Goal: Information Seeking & Learning: Learn about a topic

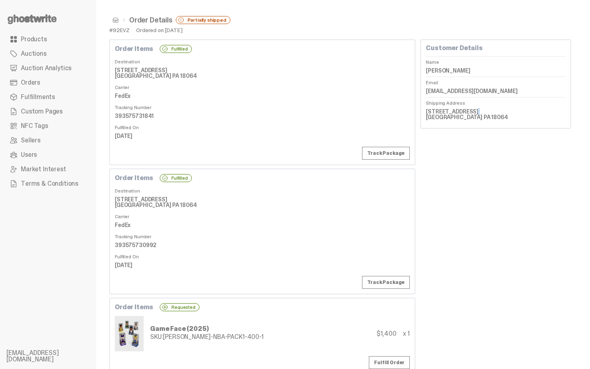
click at [40, 79] on link "Orders" at bounding box center [47, 82] width 83 height 14
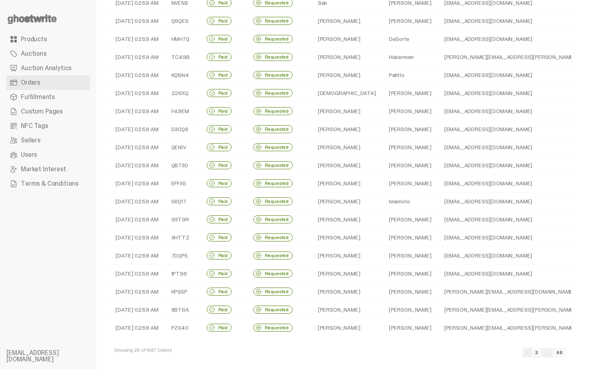
scroll to position [169, 0]
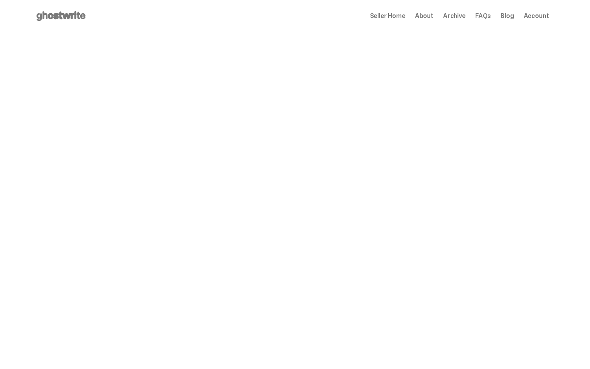
click at [453, 18] on span "Archive" at bounding box center [454, 16] width 22 height 6
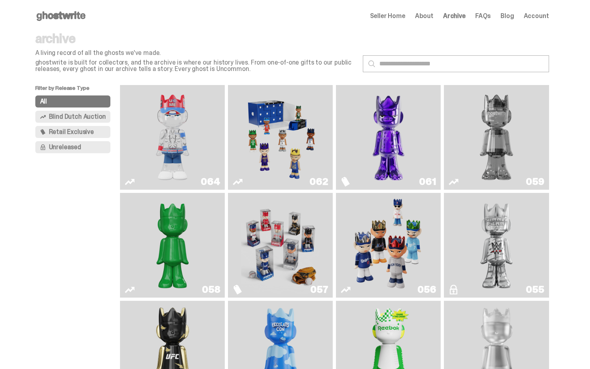
click at [81, 146] on span "Unreleased" at bounding box center [65, 147] width 32 height 6
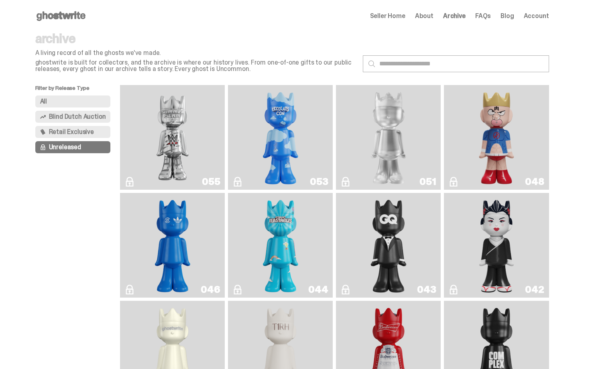
click at [219, 49] on div "archive A living record of all the ghosts we've made. ghostwrite is built for c…" at bounding box center [195, 52] width 321 height 40
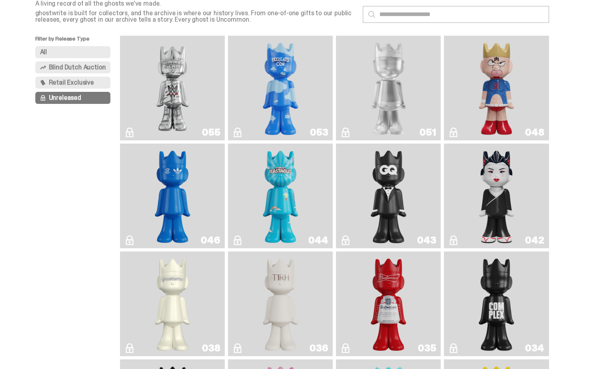
scroll to position [48, 0]
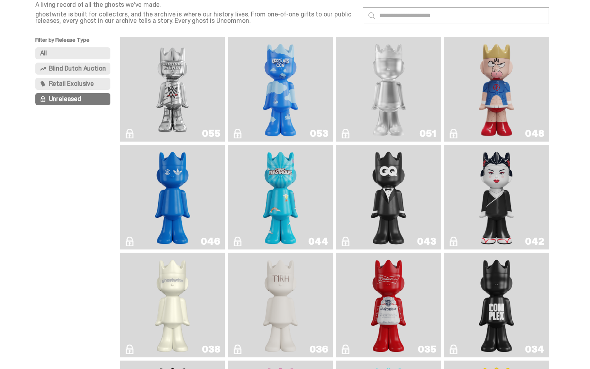
click at [313, 85] on link "053" at bounding box center [280, 89] width 95 height 98
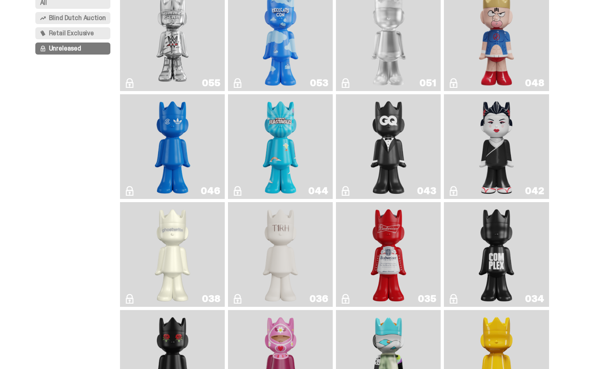
scroll to position [64, 0]
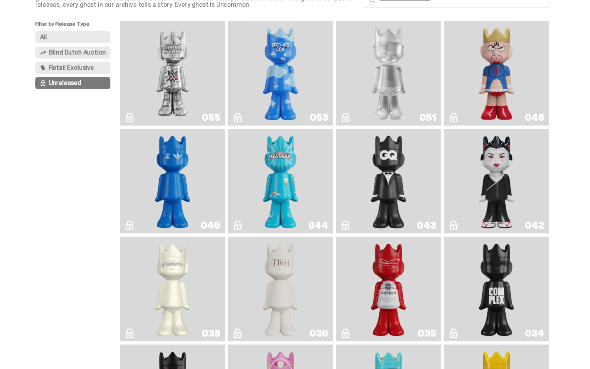
click at [507, 72] on img "Kinnikuman" at bounding box center [496, 73] width 43 height 98
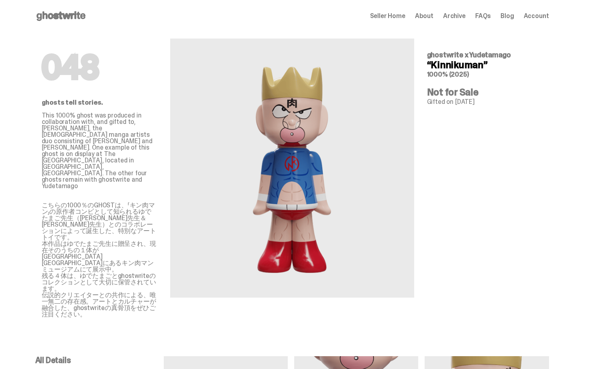
click at [496, 68] on h4 "“Kinnikuman”" at bounding box center [485, 65] width 116 height 10
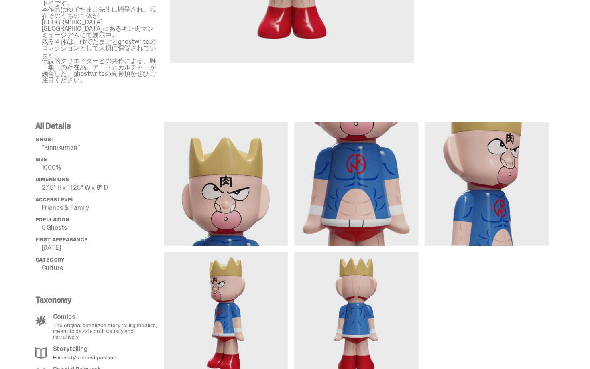
scroll to position [233, 0]
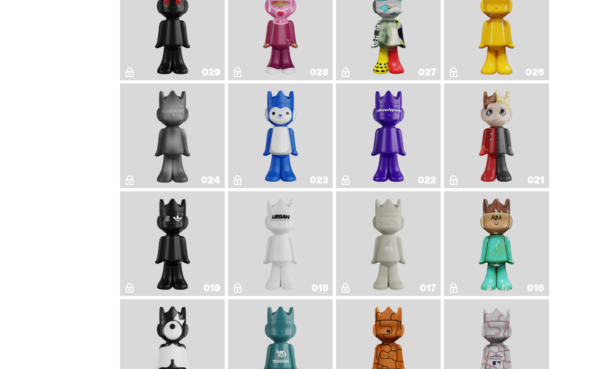
drag, startPoint x: 589, startPoint y: 160, endPoint x: 589, endPoint y: 175, distance: 14.4
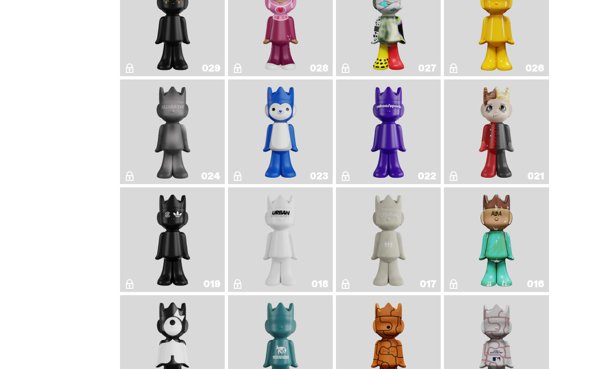
click at [408, 112] on img "Yahoo!" at bounding box center [388, 132] width 43 height 98
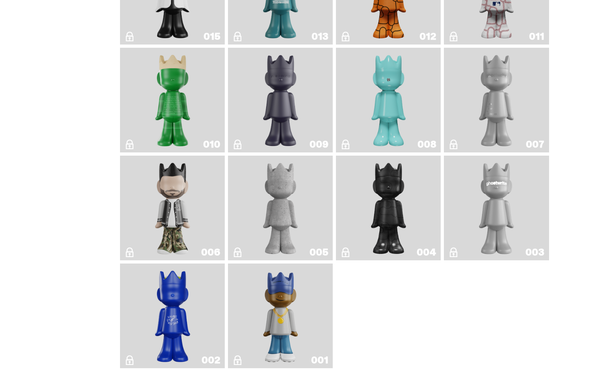
scroll to position [791, 0]
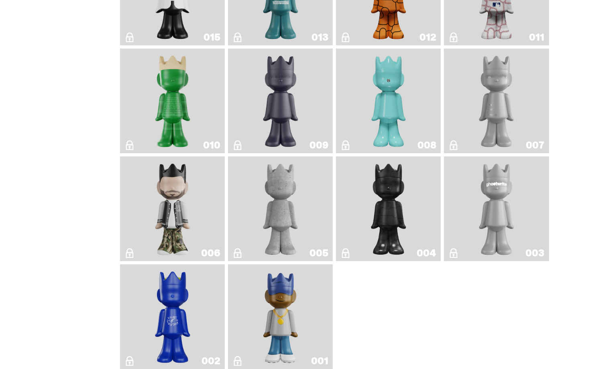
drag, startPoint x: 589, startPoint y: 194, endPoint x: 585, endPoint y: 290, distance: 96.0
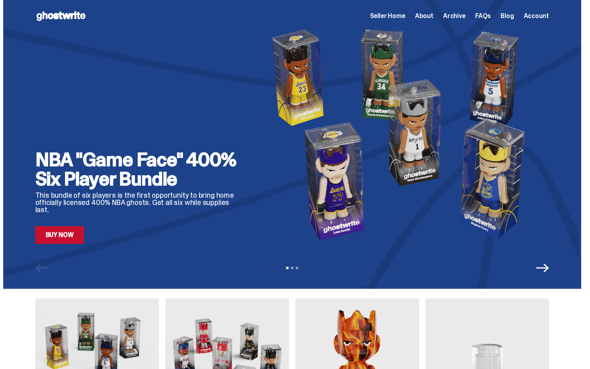
click at [459, 16] on span "Archive" at bounding box center [454, 16] width 22 height 6
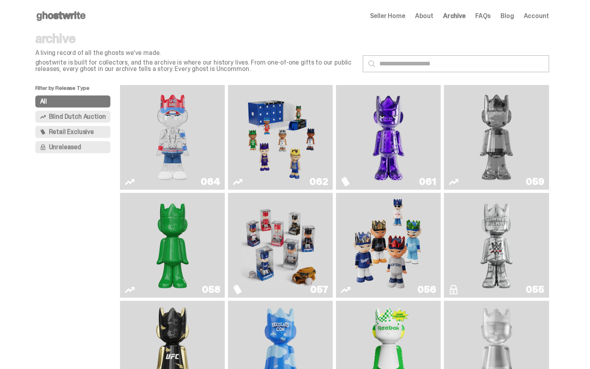
click at [284, 146] on img "Game Face (2025)" at bounding box center [280, 137] width 79 height 98
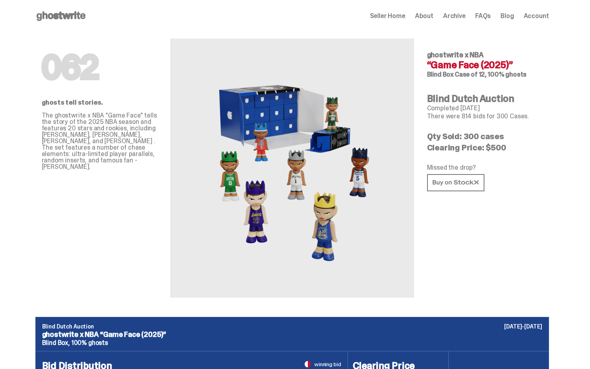
click at [429, 218] on div "062 ghosts tell stories. The ghostwrite x NBA "Game Face" tells the story of th…" at bounding box center [292, 174] width 514 height 285
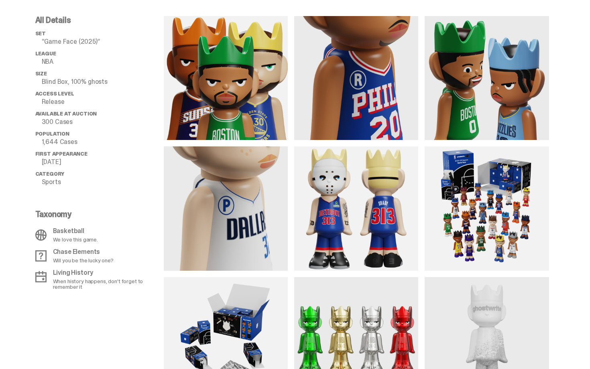
drag, startPoint x: 589, startPoint y: 147, endPoint x: 589, endPoint y: 95, distance: 51.4
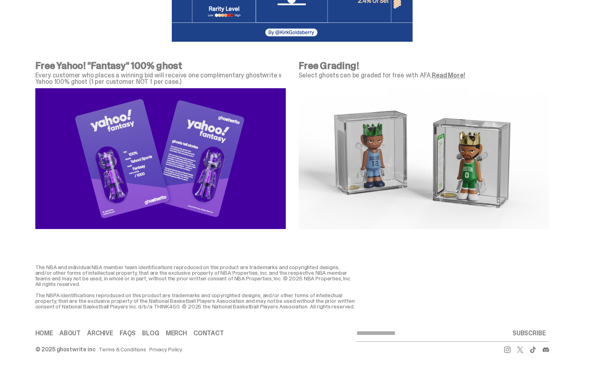
scroll to position [0, 0]
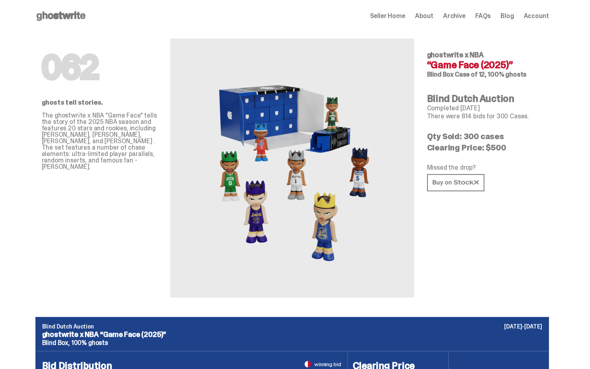
click at [536, 101] on h4 "Blind Dutch Auction" at bounding box center [485, 99] width 116 height 10
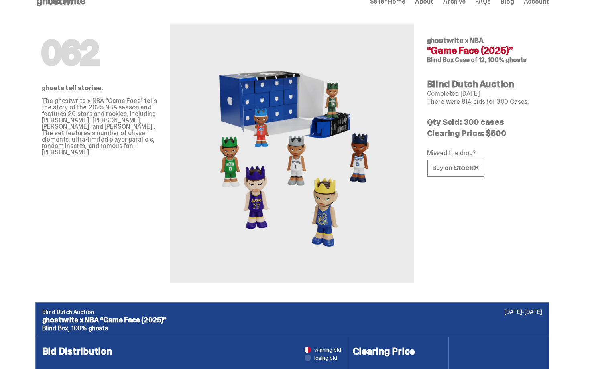
scroll to position [16, 0]
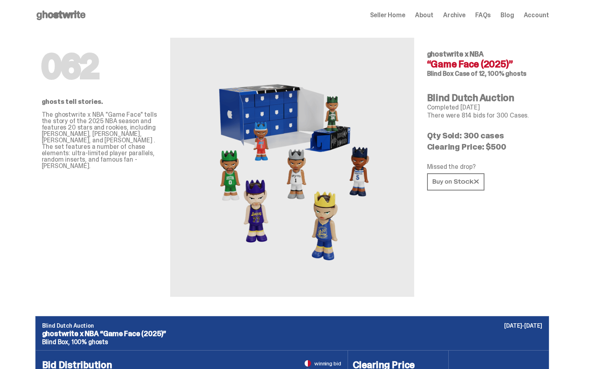
scroll to position [0, 0]
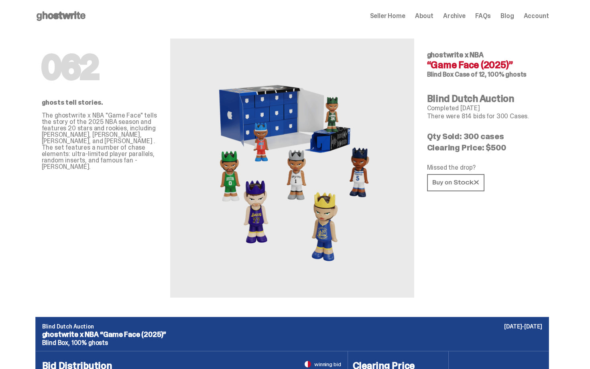
click at [521, 102] on h4 "Blind Dutch Auction" at bounding box center [485, 99] width 116 height 10
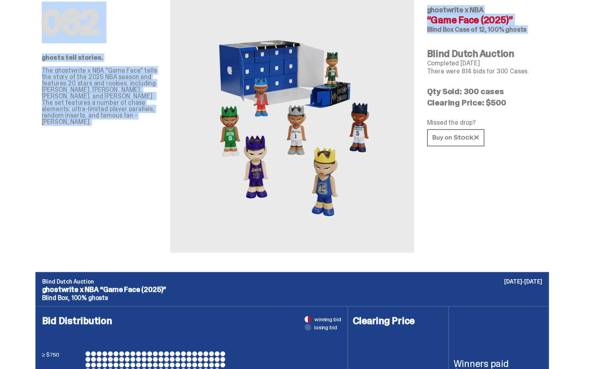
drag, startPoint x: 589, startPoint y: 29, endPoint x: 589, endPoint y: 34, distance: 5.2
click at [584, 34] on html "Open main menu Home Seller Home About Archive FAQs Blog Account Seller Home" at bounding box center [292, 139] width 584 height 369
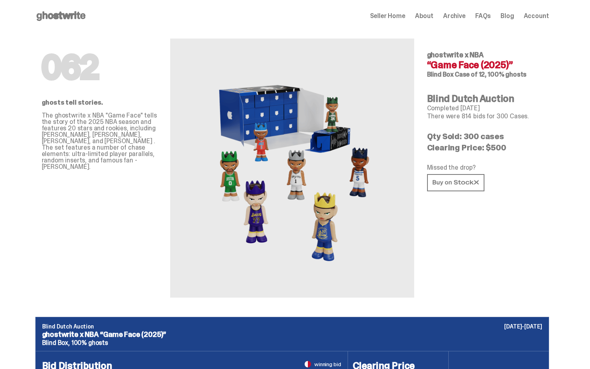
click at [542, 70] on div "ghostwrite x NBA “Game Face (2025)” Blind Box Case of 12, 100% ghosts" at bounding box center [485, 64] width 116 height 26
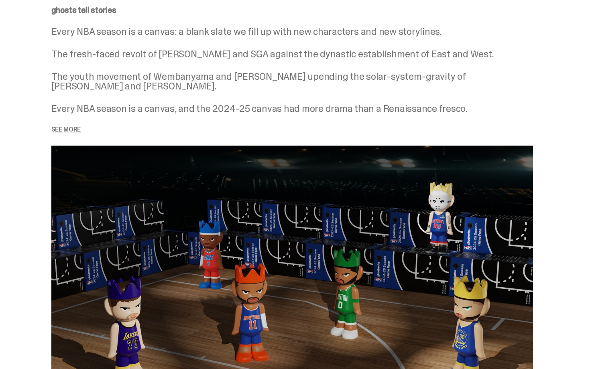
scroll to position [974, 0]
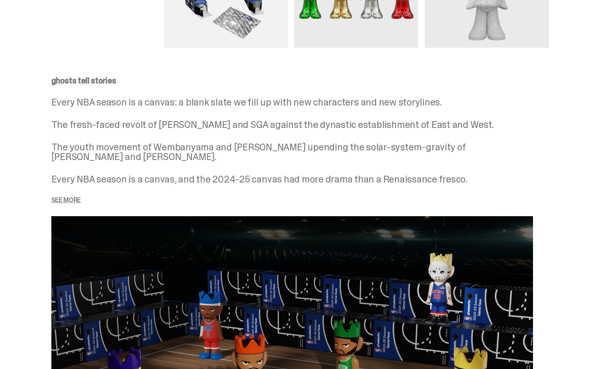
click at [64, 199] on p "See more" at bounding box center [291, 200] width 481 height 6
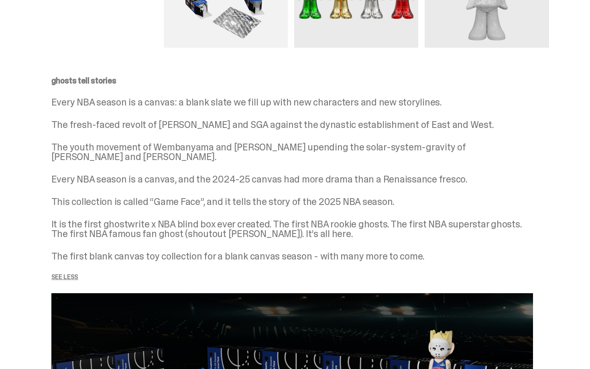
click at [136, 153] on p "The youth movement of Wembanyama and Anthony Edwards upending the solar-system-…" at bounding box center [291, 151] width 481 height 19
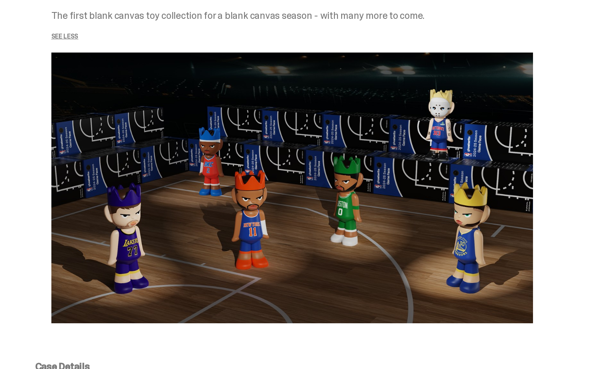
scroll to position [1575, 0]
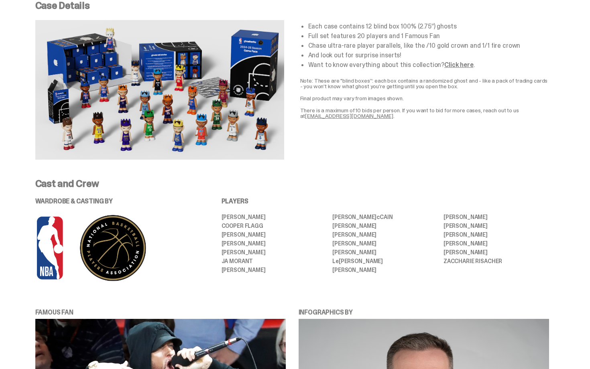
drag, startPoint x: 589, startPoint y: 192, endPoint x: 589, endPoint y: 197, distance: 4.4
click at [584, 197] on div "Cast and Crew WARDROBE & CASTING BY PLAYERS Anthony Edwards Cooper Flagg DEVIN …" at bounding box center [292, 237] width 584 height 116
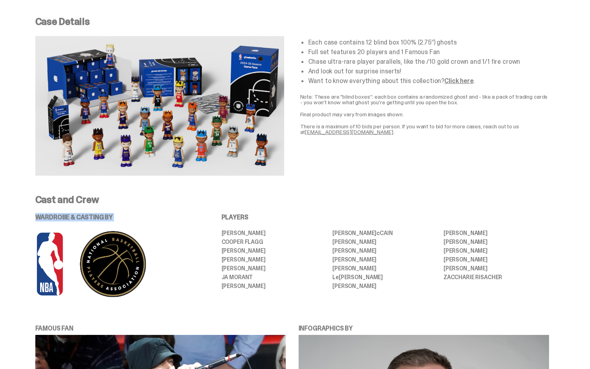
drag, startPoint x: 582, startPoint y: 197, endPoint x: 589, endPoint y: 213, distance: 18.3
click at [548, 186] on div "Case Details Each case contains 12 blind box 100% (2.75”) ghosts Full set featu…" at bounding box center [292, 96] width 584 height 197
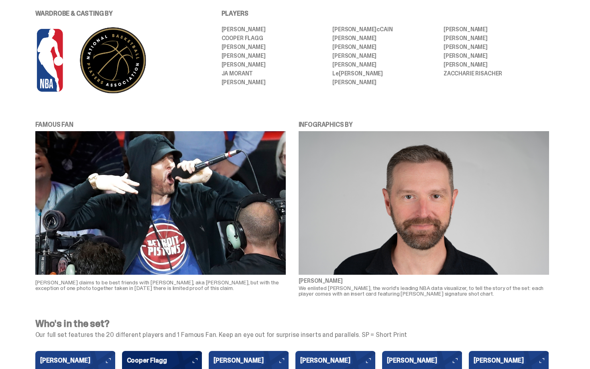
scroll to position [1774, 0]
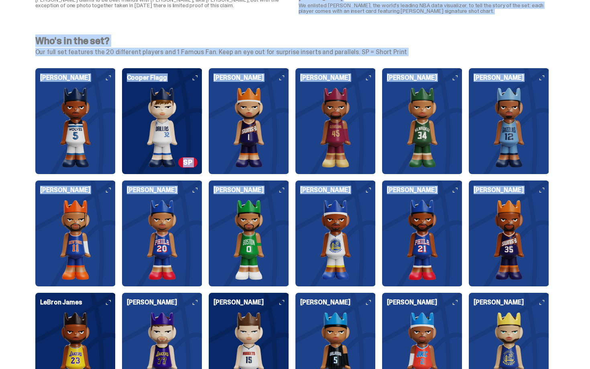
drag, startPoint x: 589, startPoint y: 186, endPoint x: 585, endPoint y: 237, distance: 50.7
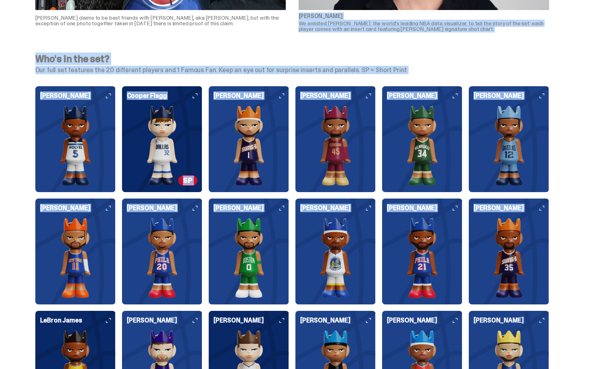
click at [567, 224] on div "Who's in the set? Our full set features the 20 different players and 1 Famous F…" at bounding box center [292, 297] width 584 height 504
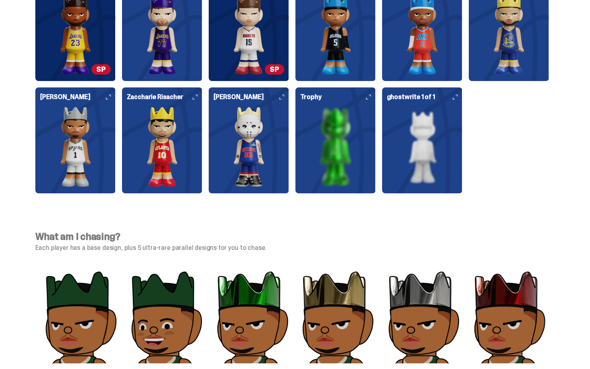
scroll to position [2385, 0]
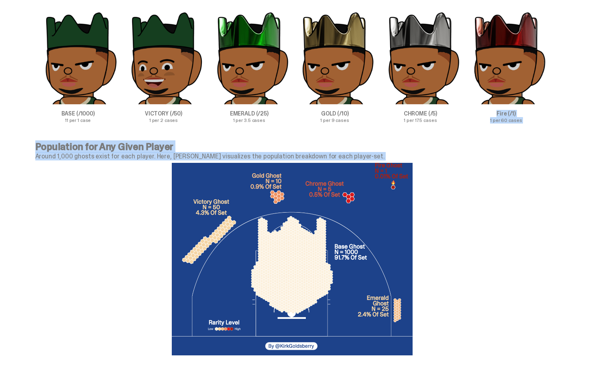
drag, startPoint x: 589, startPoint y: 237, endPoint x: 584, endPoint y: 298, distance: 60.4
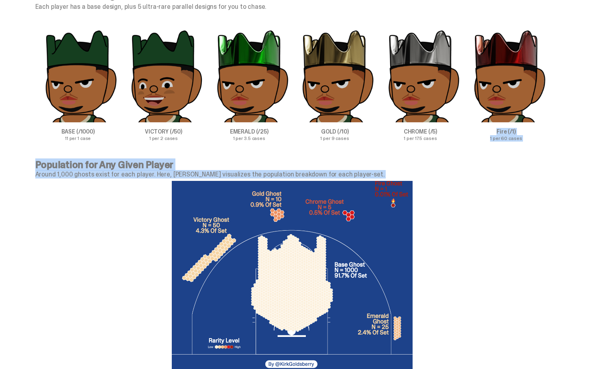
click at [520, 266] on div at bounding box center [292, 277] width 514 height 199
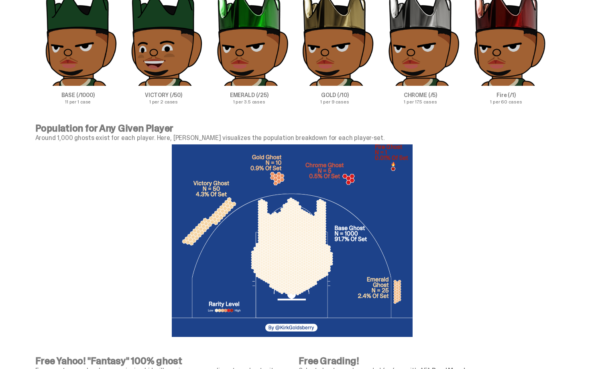
scroll to position [2697, 0]
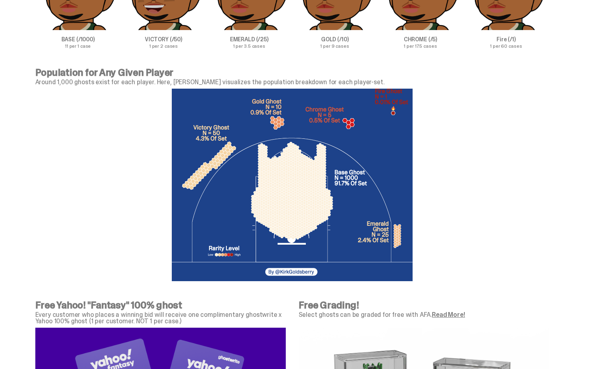
click at [302, 237] on img at bounding box center [292, 185] width 241 height 193
click at [339, 81] on p "Around 1,000 ghosts exist for each player. Here, Kirk Goldsberry visualizes the…" at bounding box center [292, 82] width 514 height 6
click at [351, 79] on p "Around 1,000 ghosts exist for each player. Here, Kirk Goldsberry visualizes the…" at bounding box center [292, 82] width 514 height 6
click at [466, 128] on div at bounding box center [292, 184] width 514 height 199
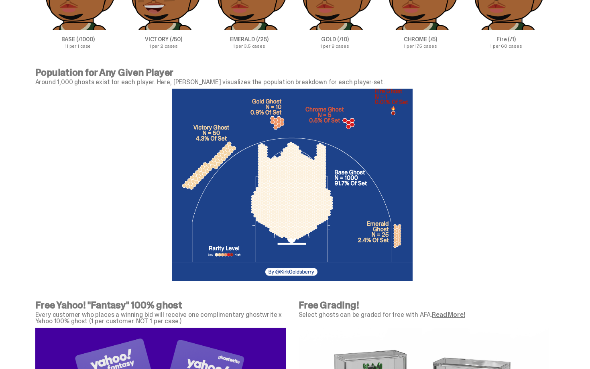
click at [568, 177] on div "Population for Any Given Player Around 1,000 ghosts exist for each player. Here…" at bounding box center [292, 176] width 584 height 217
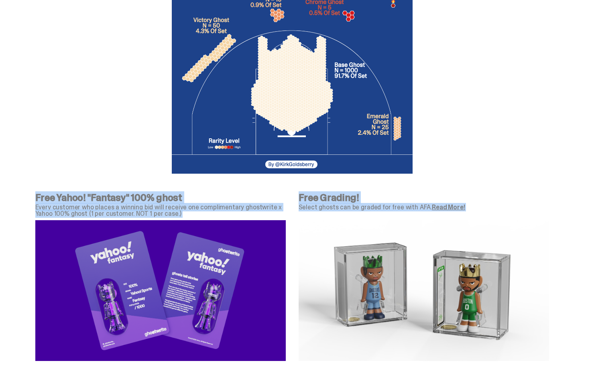
drag, startPoint x: 589, startPoint y: 291, endPoint x: 586, endPoint y: 335, distance: 44.3
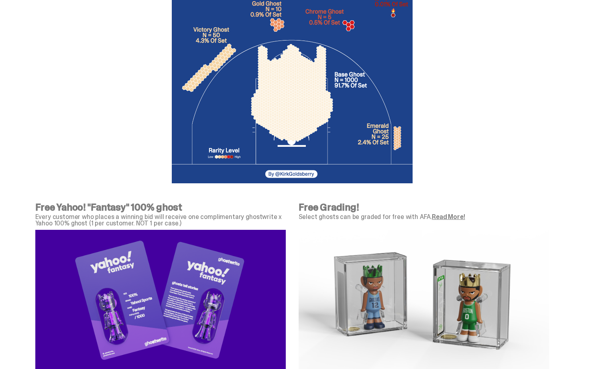
click at [517, 175] on div at bounding box center [292, 87] width 514 height 199
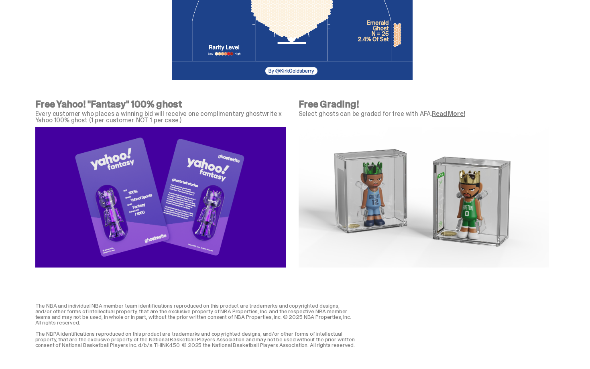
scroll to position [857, 0]
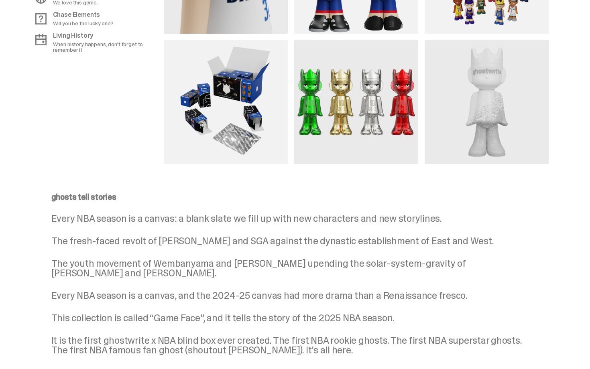
drag, startPoint x: 589, startPoint y: 324, endPoint x: 563, endPoint y: -14, distance: 339.6
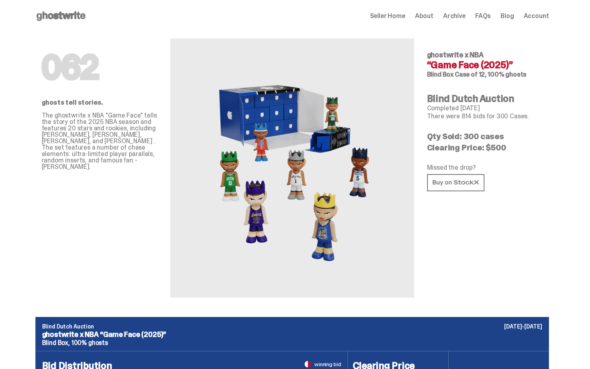
click at [400, 16] on span "Seller Home" at bounding box center [387, 16] width 35 height 6
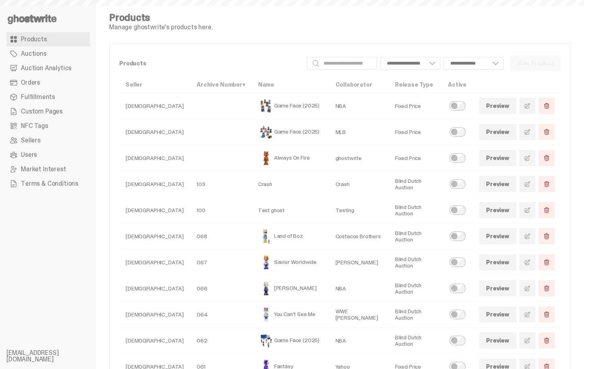
select select
click at [27, 67] on span "Auction Analytics" at bounding box center [46, 68] width 51 height 6
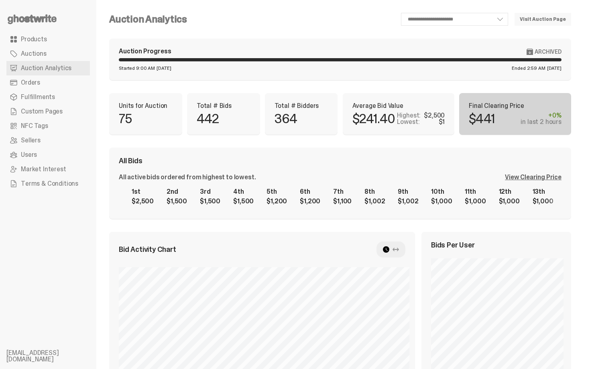
click at [37, 84] on span "Orders" at bounding box center [30, 82] width 19 height 6
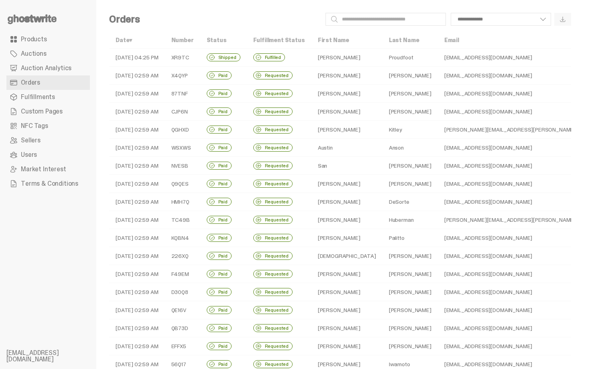
click at [21, 42] on span "Products" at bounding box center [34, 39] width 26 height 6
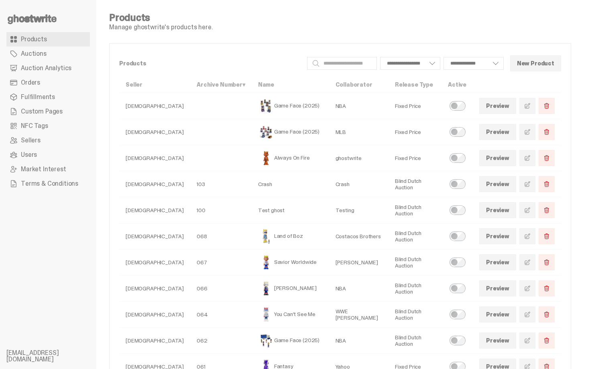
click at [44, 21] on icon at bounding box center [31, 19] width 51 height 13
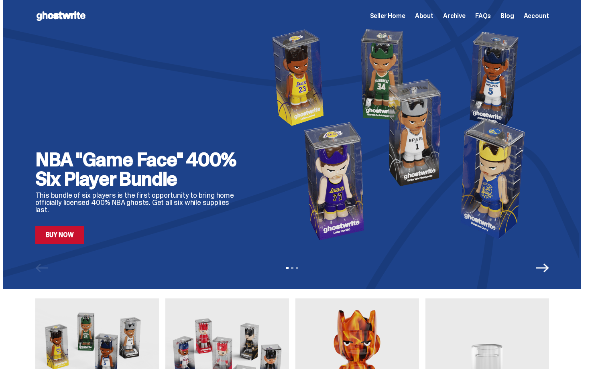
click at [465, 13] on span "Archive" at bounding box center [454, 16] width 22 height 6
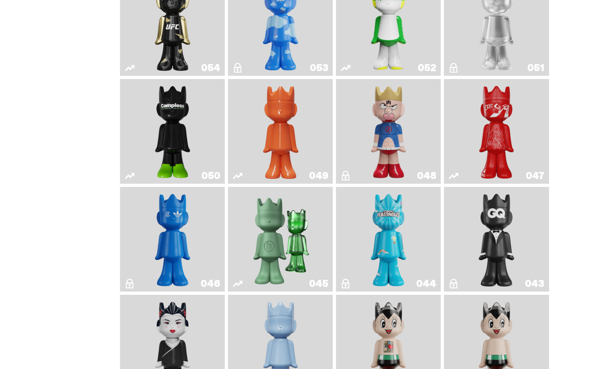
click at [390, 40] on img "Court Victory" at bounding box center [388, 23] width 43 height 98
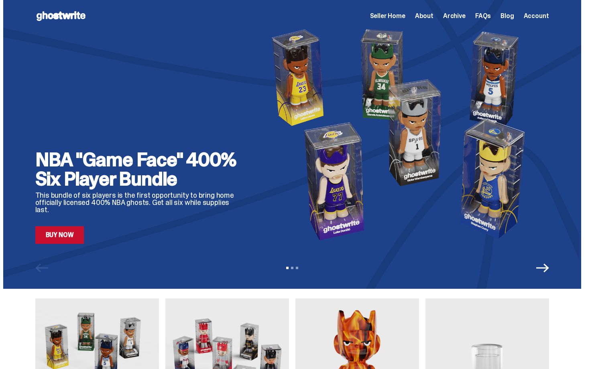
click at [449, 16] on span "Archive" at bounding box center [454, 16] width 22 height 6
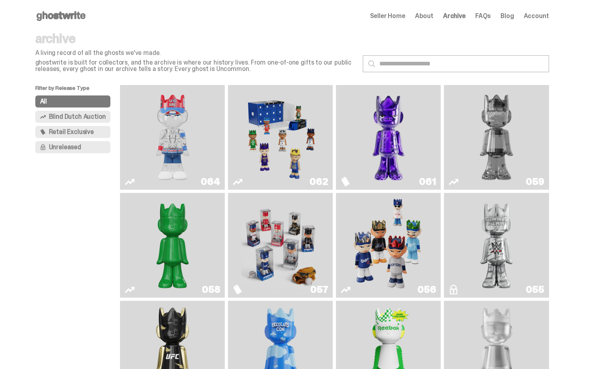
scroll to position [16, 0]
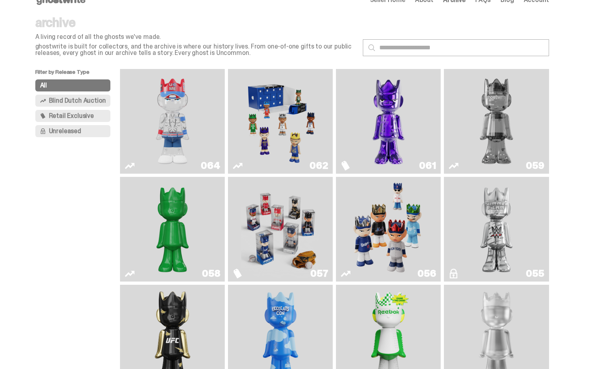
click at [238, 282] on div "057" at bounding box center [280, 229] width 105 height 105
click at [270, 246] on img "Game Face (2025)" at bounding box center [280, 229] width 79 height 98
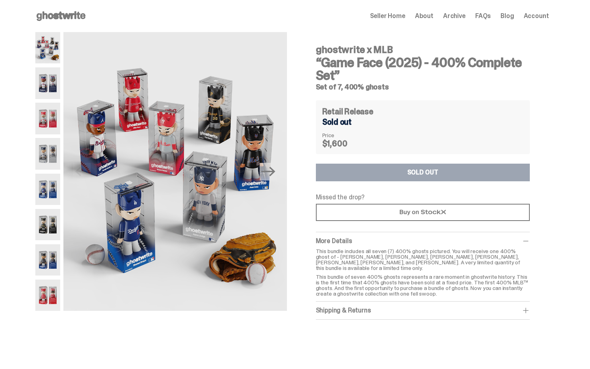
click at [47, 152] on img at bounding box center [47, 153] width 25 height 31
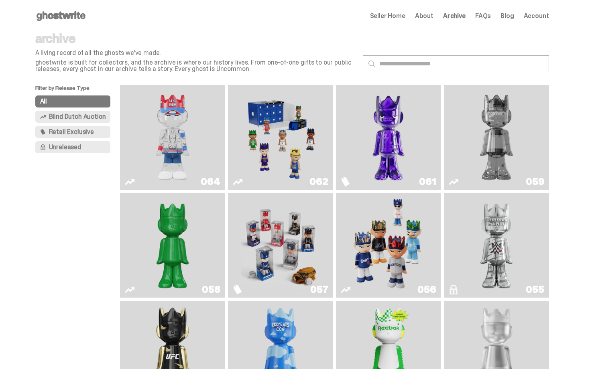
click at [74, 16] on use at bounding box center [61, 16] width 49 height 10
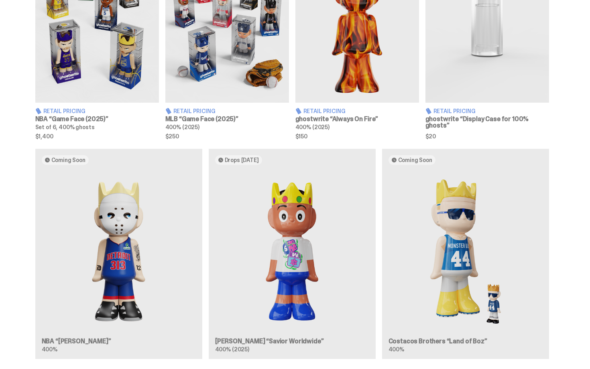
scroll to position [361, 0]
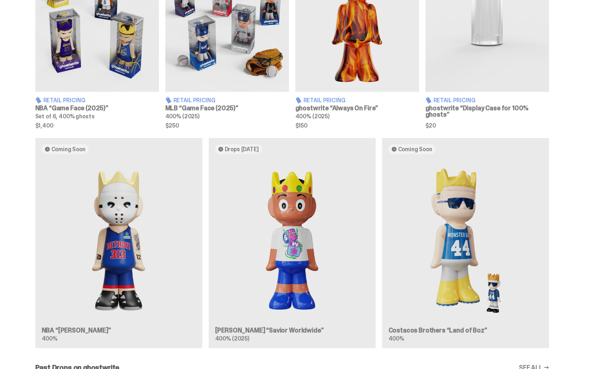
click at [215, 78] on img at bounding box center [227, 14] width 124 height 154
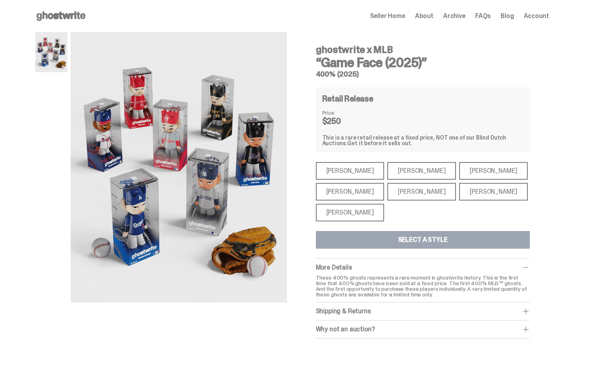
click at [359, 216] on div "Shohei Ohtani" at bounding box center [350, 213] width 69 height 18
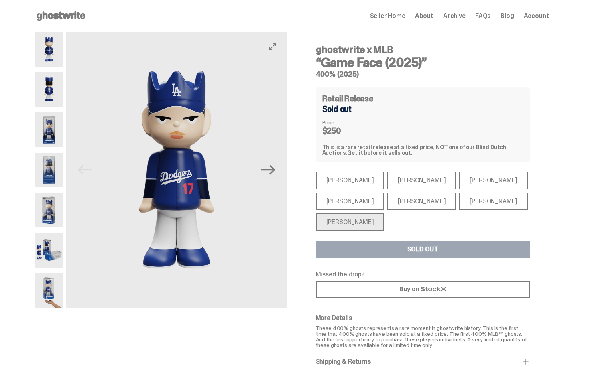
click at [77, 15] on use at bounding box center [61, 16] width 49 height 10
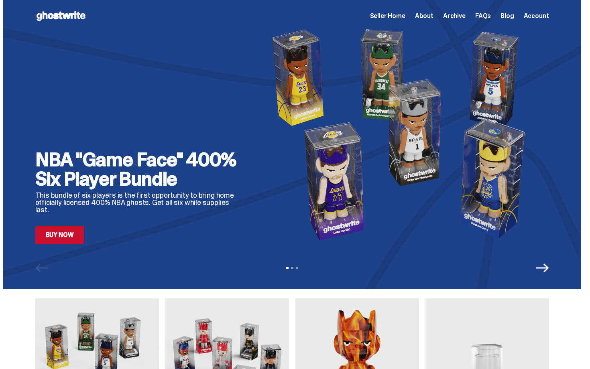
click at [457, 17] on span "Archive" at bounding box center [454, 16] width 22 height 6
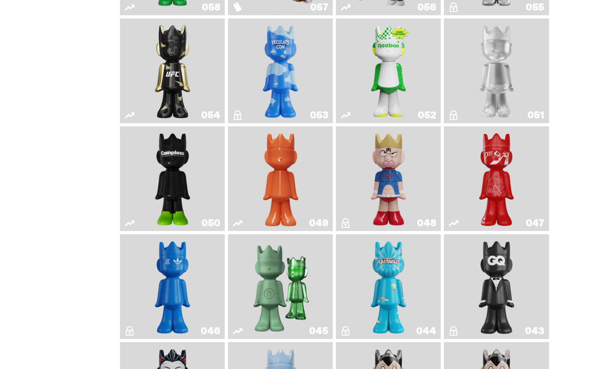
scroll to position [250, 0]
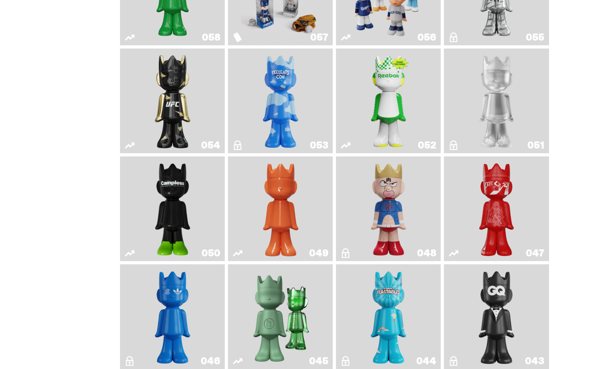
drag, startPoint x: 589, startPoint y: 88, endPoint x: 589, endPoint y: 103, distance: 14.4
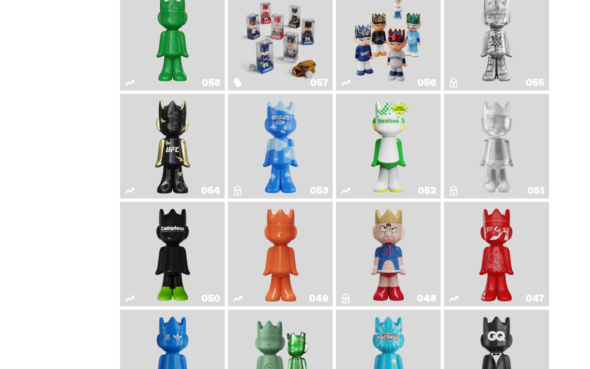
scroll to position [186, 0]
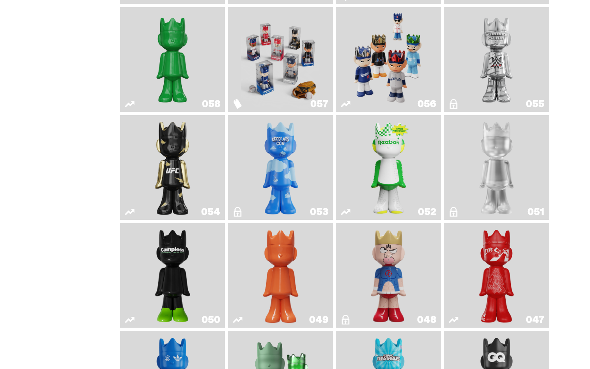
click at [385, 154] on img "Court Victory" at bounding box center [388, 167] width 43 height 98
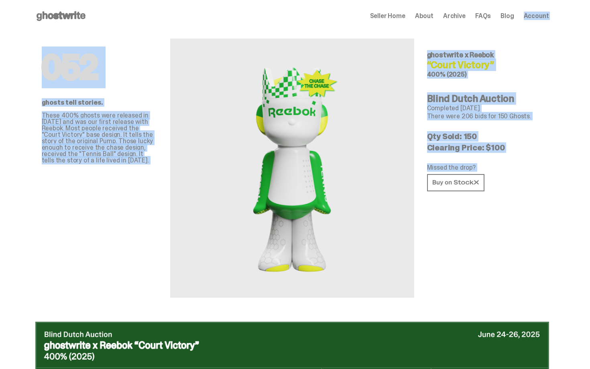
drag, startPoint x: 589, startPoint y: 290, endPoint x: 589, endPoint y: -14, distance: 304.5
click at [584, 0] on html "Open main menu Home Seller Home About Archive FAQs Blog Account Seller Home" at bounding box center [292, 184] width 584 height 369
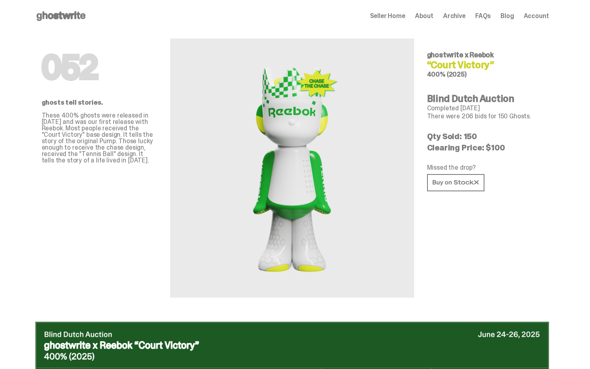
click at [529, 110] on p "Completed Jun 26, 2025" at bounding box center [485, 108] width 116 height 6
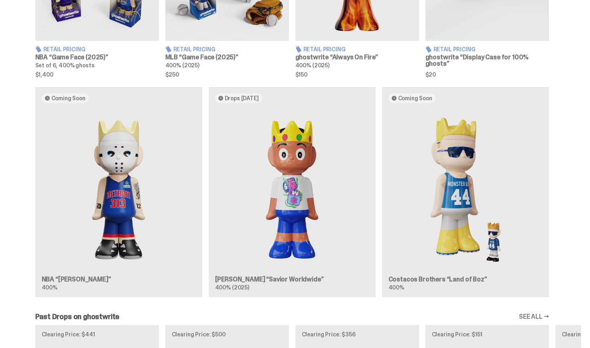
scroll to position [436, 0]
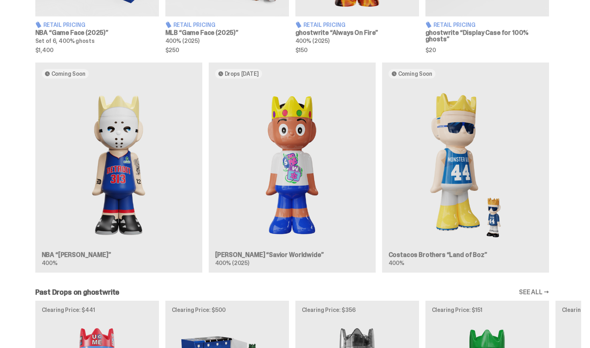
click at [288, 140] on div "Coming Soon NBA “[PERSON_NAME]” 400% Drops [DATE] [PERSON_NAME] “Savior Worldwi…" at bounding box center [292, 171] width 578 height 217
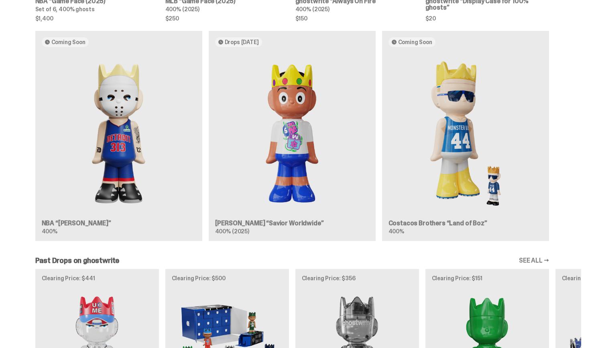
scroll to position [469, 0]
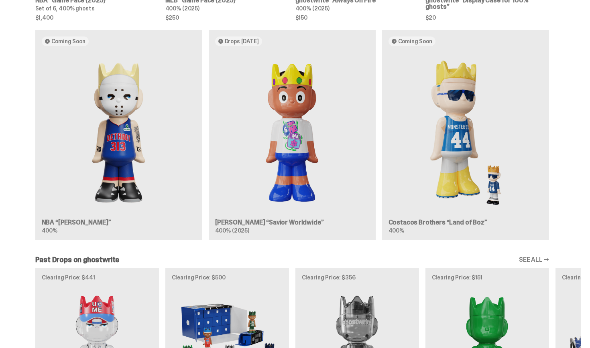
drag, startPoint x: 589, startPoint y: 146, endPoint x: 587, endPoint y: 178, distance: 31.8
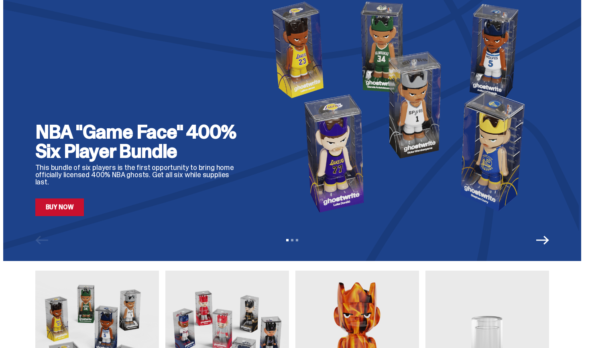
scroll to position [0, 0]
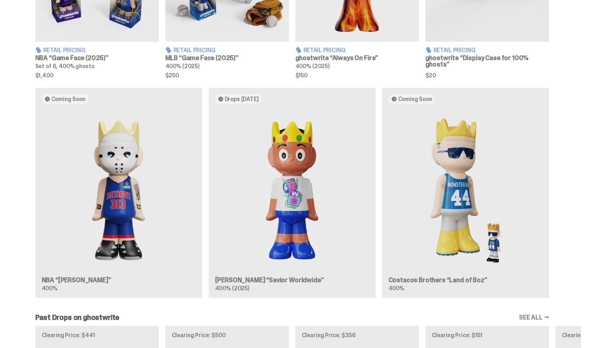
click at [548, 138] on div "Coming Soon NBA “[PERSON_NAME]” 400% Drops [DATE] [PERSON_NAME] “Savior Worldwi…" at bounding box center [292, 196] width 578 height 217
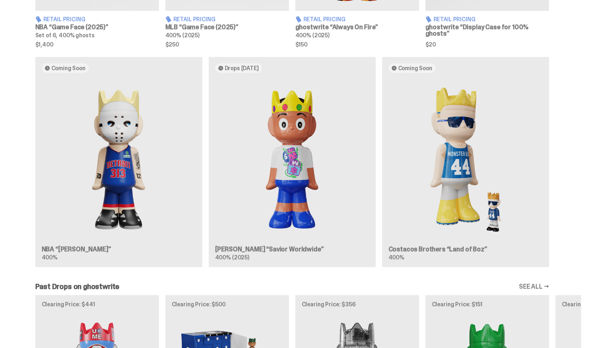
scroll to position [443, 0]
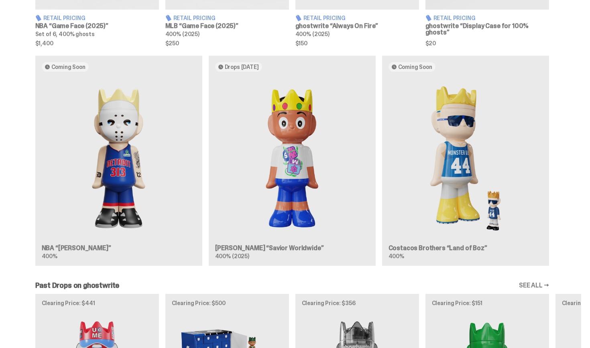
click at [409, 66] on div "Coming Soon NBA “[PERSON_NAME]” 400% Drops [DATE] [PERSON_NAME] “Savior Worldwi…" at bounding box center [292, 164] width 578 height 217
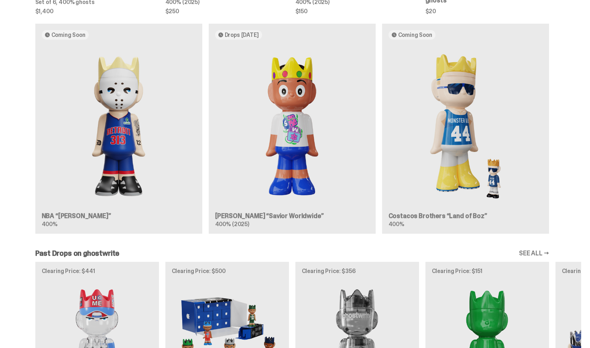
scroll to position [459, 0]
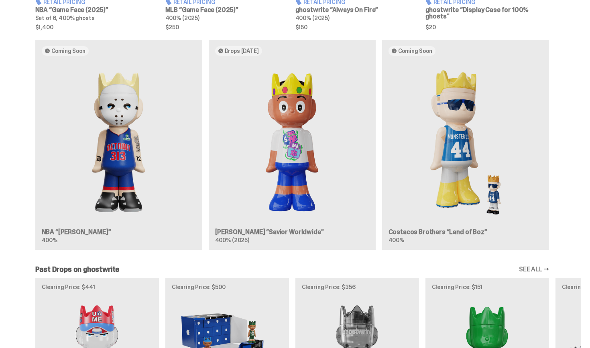
click at [459, 115] on div "Coming Soon NBA “[PERSON_NAME]” 400% Drops [DATE] [PERSON_NAME] “Savior Worldwi…" at bounding box center [292, 148] width 578 height 217
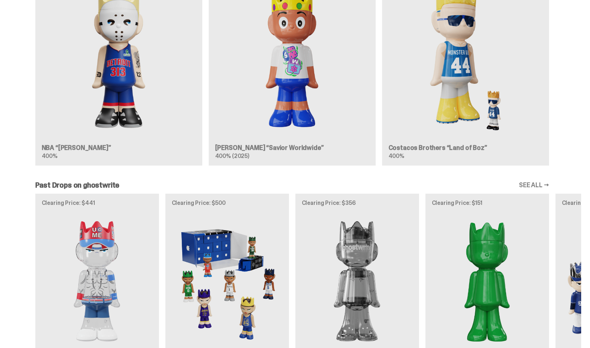
scroll to position [556, 0]
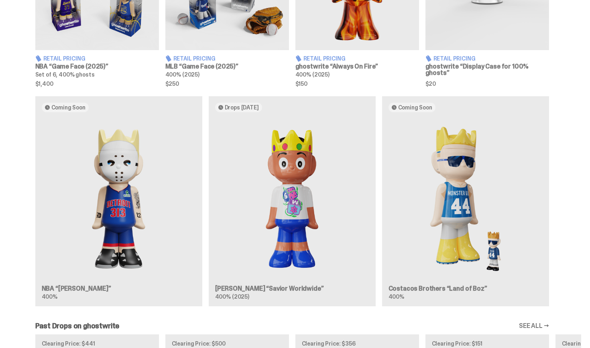
drag, startPoint x: 589, startPoint y: 187, endPoint x: 587, endPoint y: 144, distance: 43.0
click at [481, 131] on div "Coming Soon NBA “[PERSON_NAME]” 400% Drops [DATE] [PERSON_NAME] “Savior Worldwi…" at bounding box center [292, 204] width 578 height 217
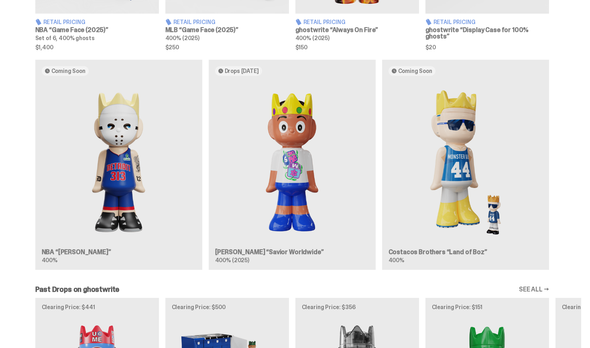
scroll to position [451, 0]
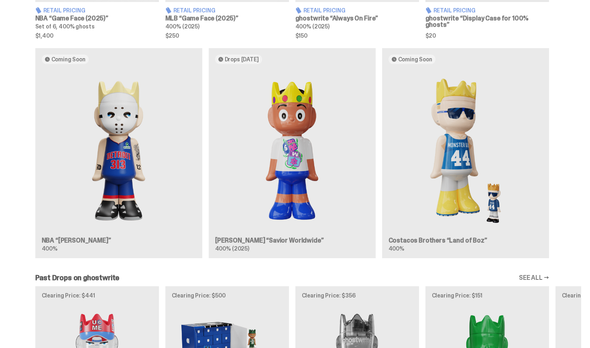
click at [317, 133] on div "Coming Soon NBA “[PERSON_NAME]” 400% Drops [DATE] [PERSON_NAME] “Savior Worldwi…" at bounding box center [292, 156] width 578 height 217
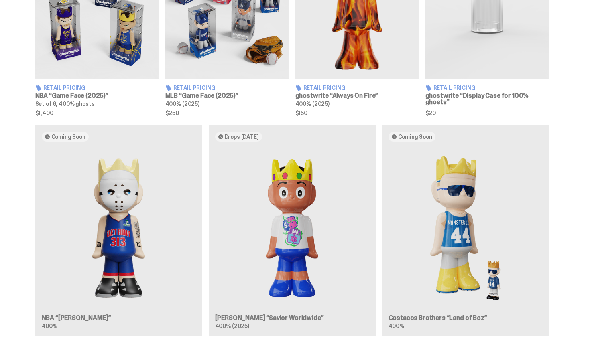
scroll to position [371, 0]
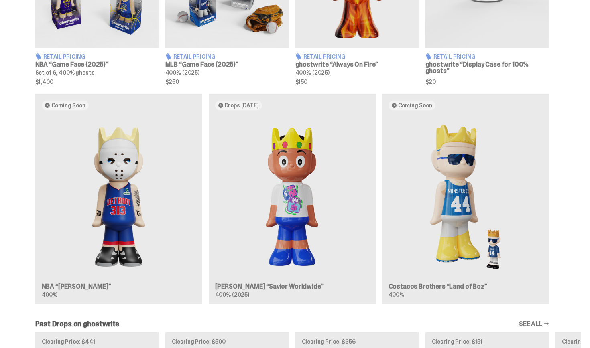
drag, startPoint x: 589, startPoint y: 166, endPoint x: 589, endPoint y: 161, distance: 4.4
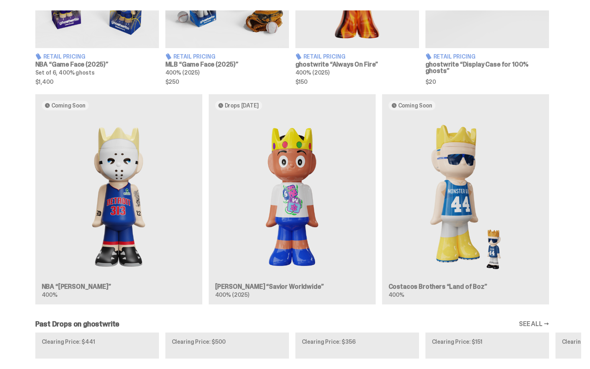
scroll to position [414, 0]
